Goal: Task Accomplishment & Management: Manage account settings

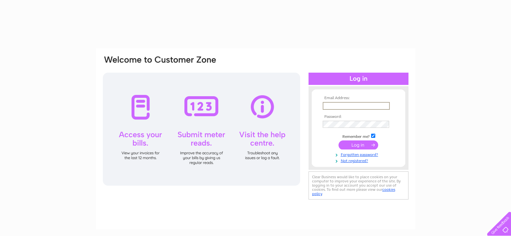
click at [356, 105] on input "text" at bounding box center [356, 106] width 67 height 8
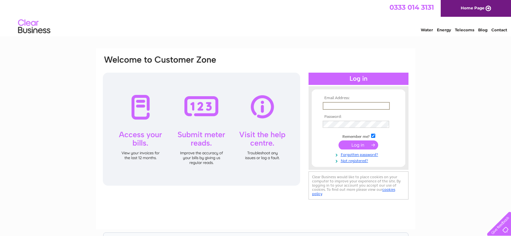
type input "[EMAIL_ADDRESS][DOMAIN_NAME]"
click at [357, 154] on link "Forgotten password?" at bounding box center [359, 153] width 73 height 6
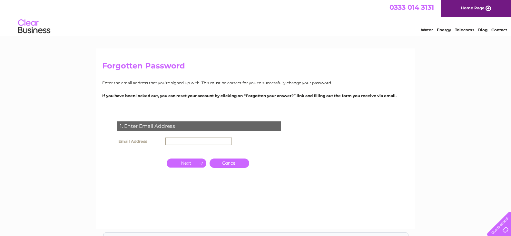
click at [171, 137] on input "text" at bounding box center [198, 141] width 67 height 8
type input "[EMAIL_ADDRESS][DOMAIN_NAME]"
click at [179, 162] on input "button" at bounding box center [187, 162] width 40 height 9
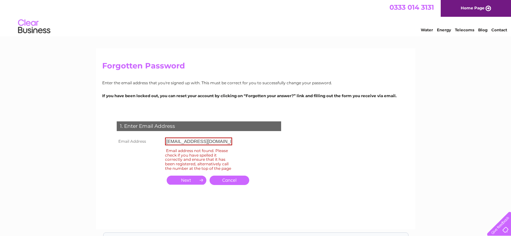
click at [472, 7] on link "Home Page" at bounding box center [476, 8] width 70 height 17
